Goal: Task Accomplishment & Management: Use online tool/utility

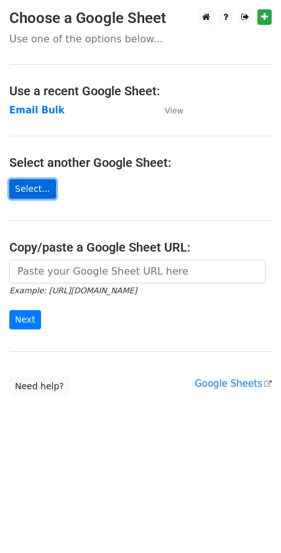
click at [31, 197] on link "Select..." at bounding box center [32, 188] width 47 height 19
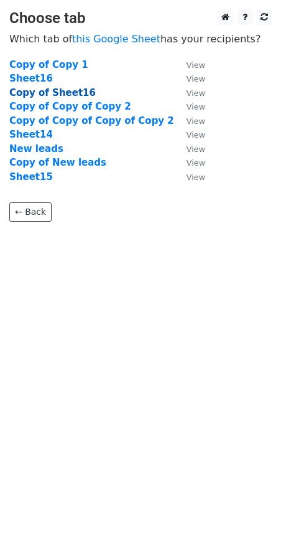
click at [55, 98] on strong "Copy of Sheet16" at bounding box center [52, 92] width 87 height 11
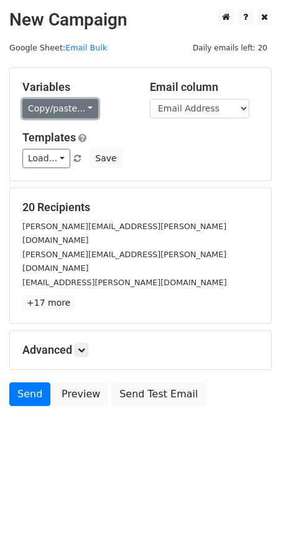
click at [58, 103] on link "Copy/paste..." at bounding box center [60, 108] width 76 height 19
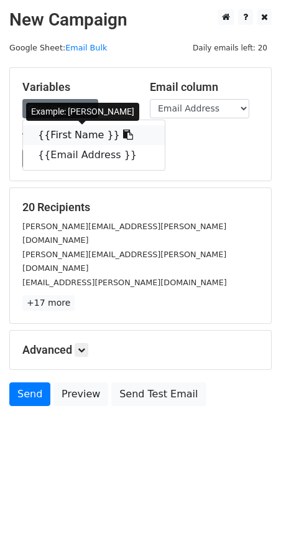
click at [72, 136] on link "{{First Name }}" at bounding box center [94, 135] width 142 height 20
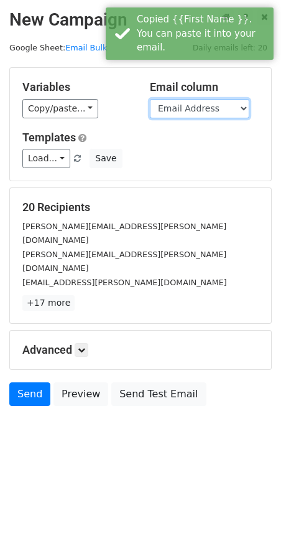
click at [197, 110] on select "First Name Email Address" at bounding box center [200, 108] width 100 height 19
click at [150, 99] on select "First Name Email Address" at bounding box center [200, 108] width 100 height 19
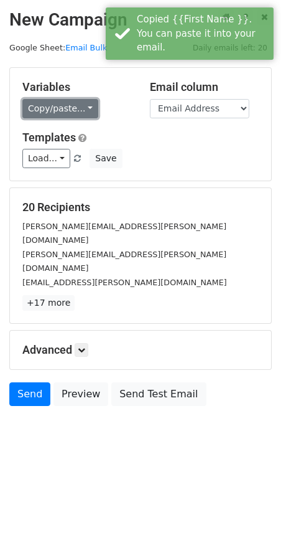
click at [77, 112] on link "Copy/paste..." at bounding box center [60, 108] width 76 height 19
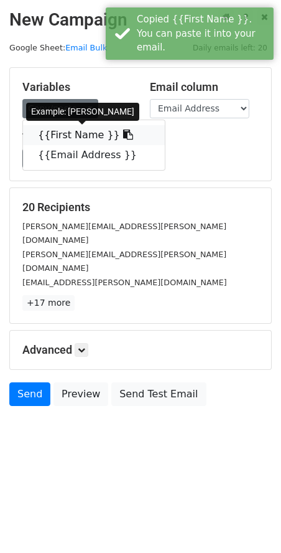
click at [123, 136] on icon at bounding box center [128, 134] width 10 height 10
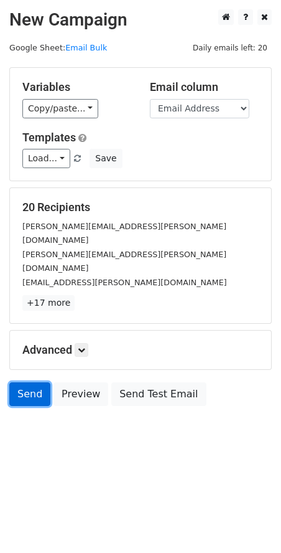
click at [37, 382] on link "Send" at bounding box center [29, 394] width 41 height 24
